Goal: Task Accomplishment & Management: Complete application form

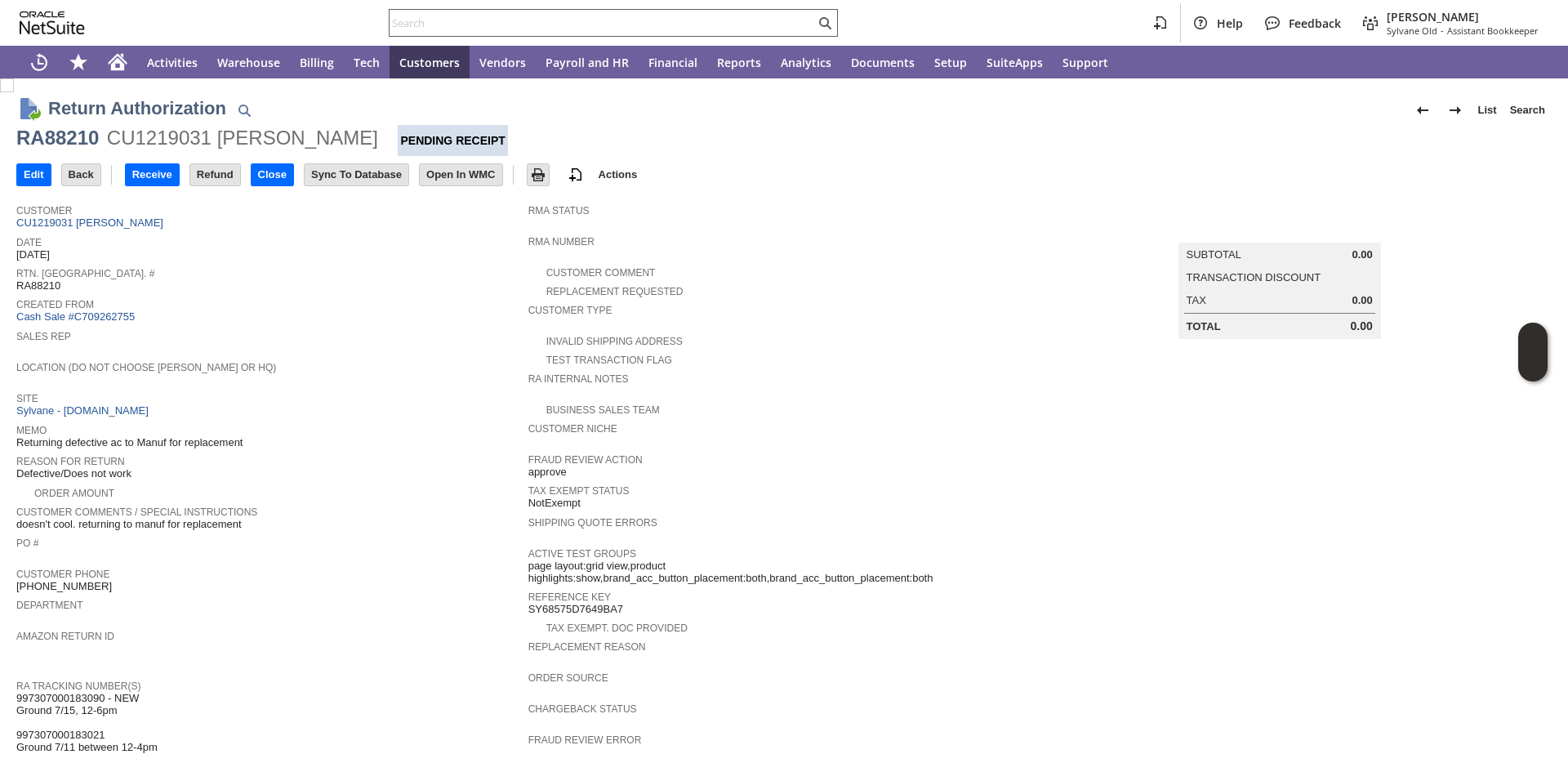
click at [537, 30] on input "text" at bounding box center [602, 23] width 425 height 19
paste input "P218151"
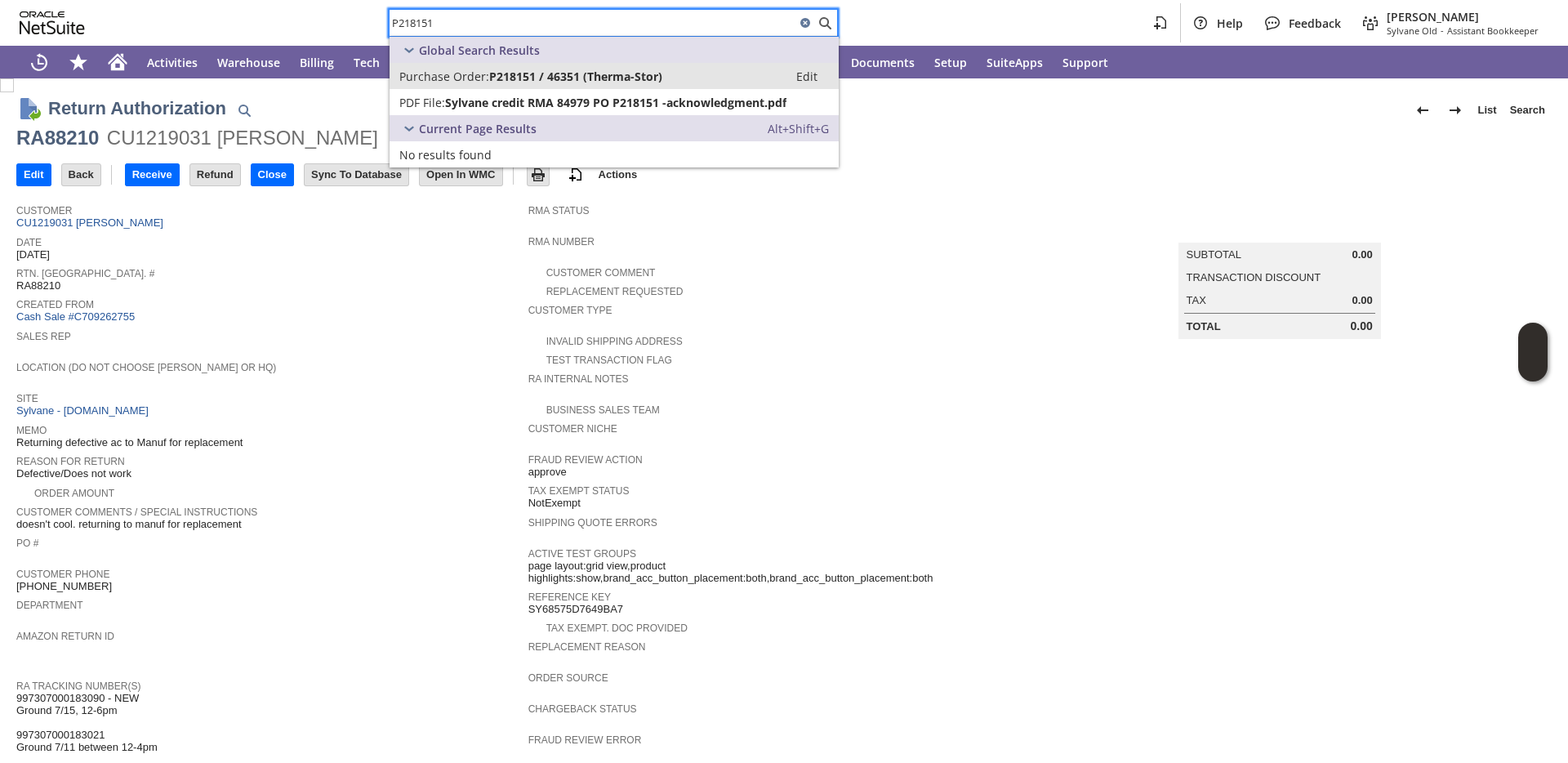
type input "P218151"
click at [462, 77] on span "Purchase Order:" at bounding box center [444, 77] width 90 height 16
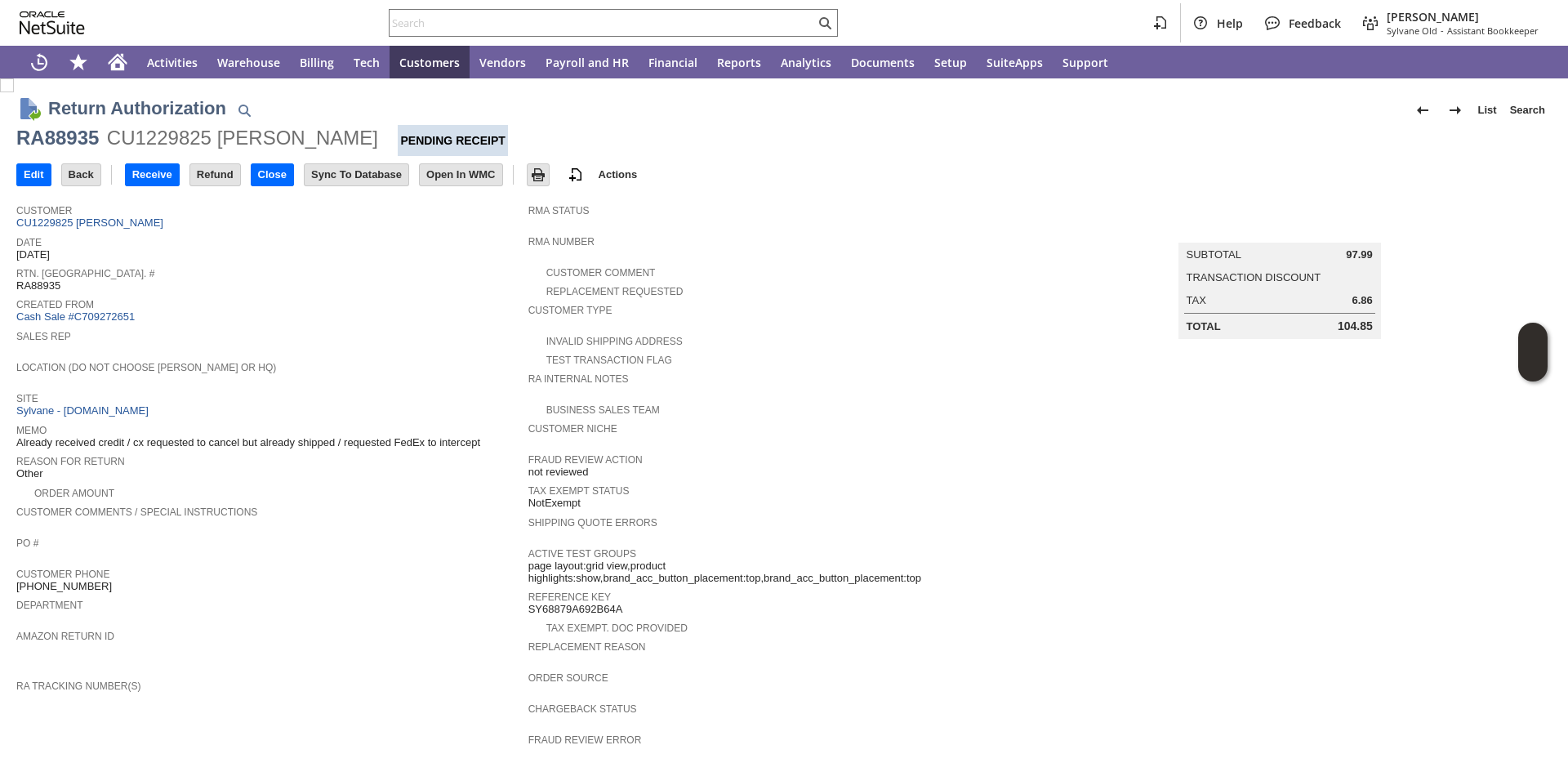
click at [45, 291] on span "RA88935" at bounding box center [38, 285] width 45 height 13
copy span "RA88935"
click at [457, 23] on input "text" at bounding box center [602, 23] width 425 height 19
paste input "RA88935"
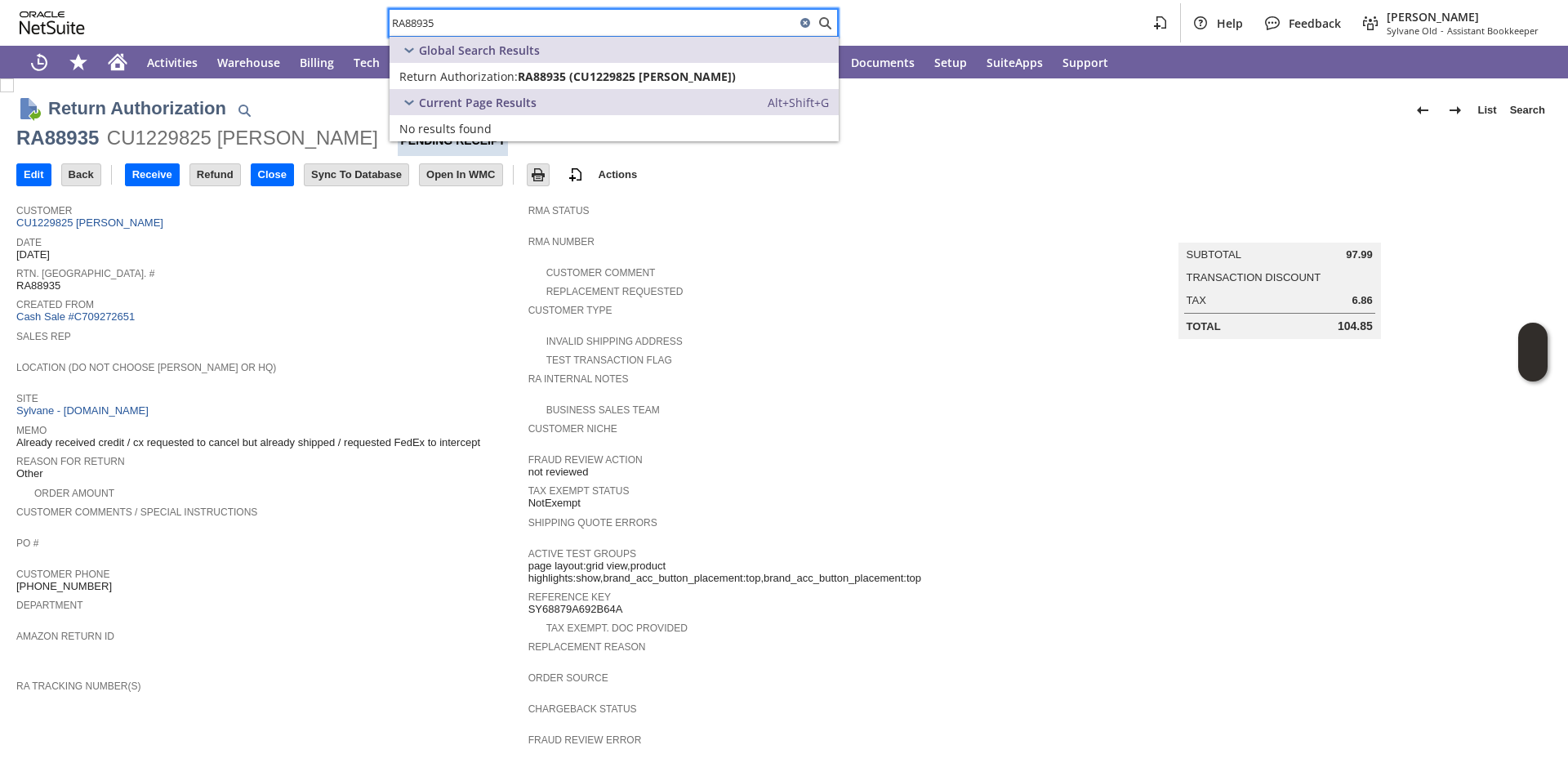
click at [415, 19] on input "RA88935" at bounding box center [592, 23] width 406 height 19
paste input "P218847"
type input "P218847"
click at [414, 77] on span "Purchase Order:" at bounding box center [444, 77] width 90 height 16
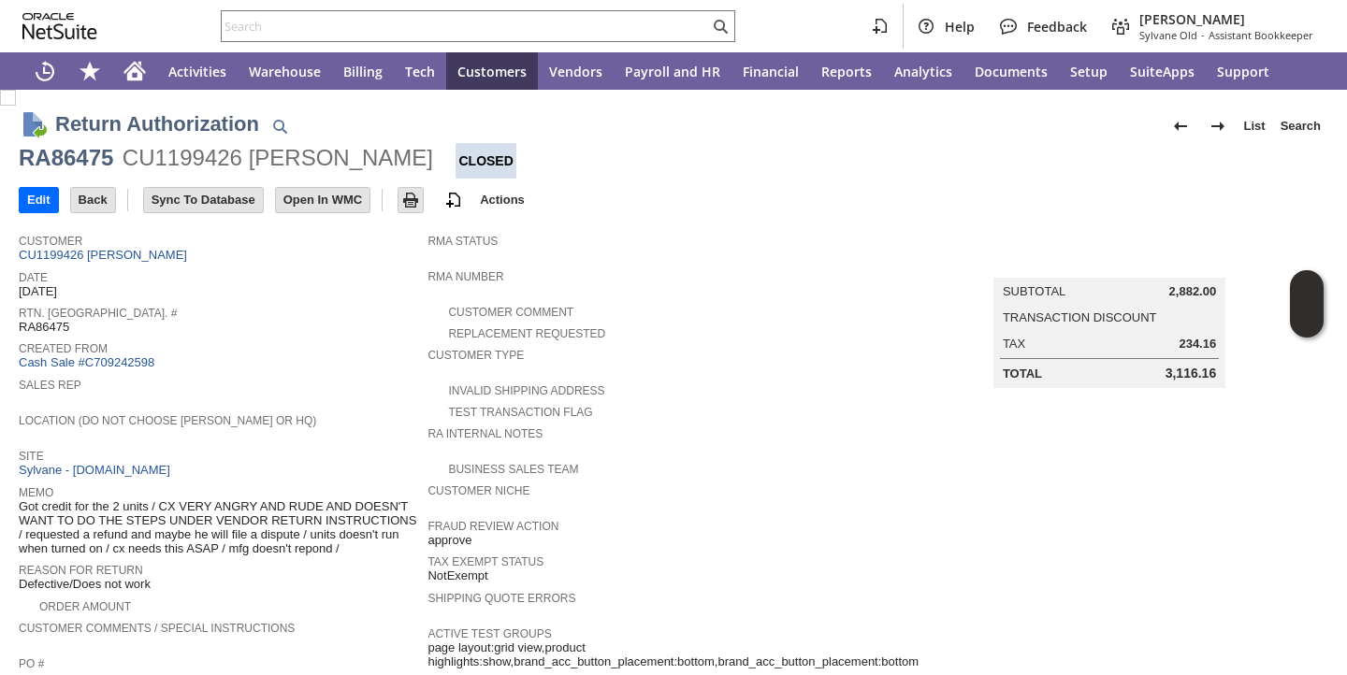
click at [353, 410] on span "Location (Do Not Choose [PERSON_NAME] or HQ)" at bounding box center [218, 418] width 399 height 19
